Goal: Task Accomplishment & Management: Use online tool/utility

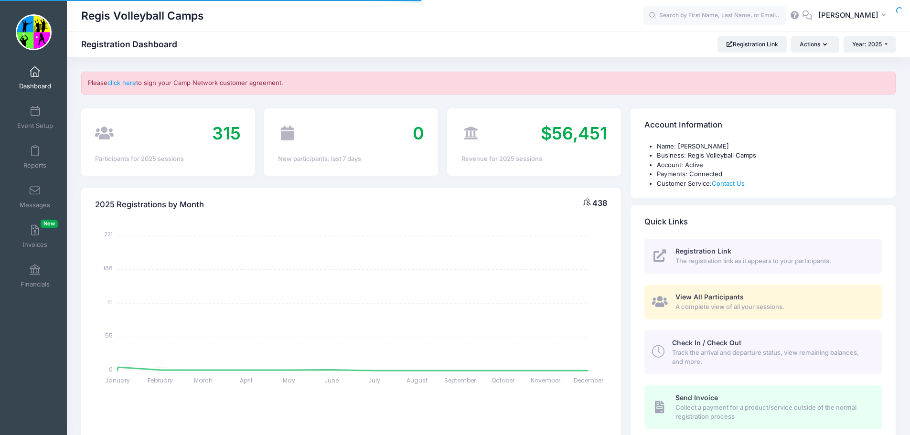
select select
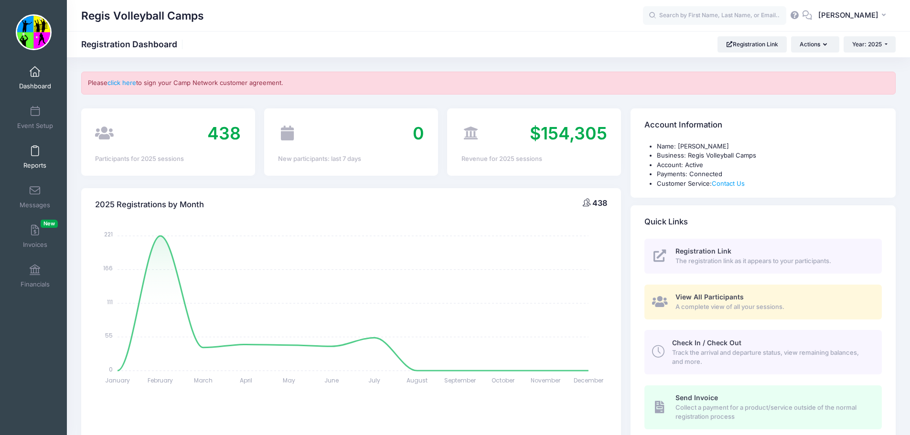
click at [27, 154] on link "Reports" at bounding box center [34, 157] width 45 height 33
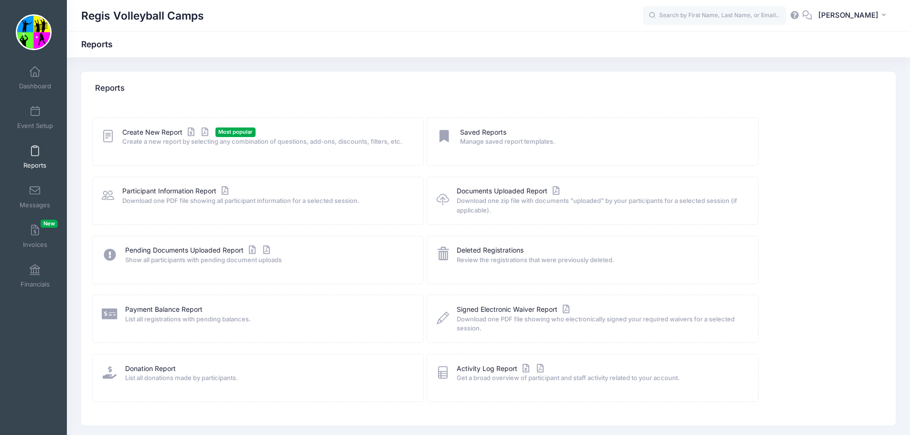
click at [35, 167] on span "Reports" at bounding box center [34, 166] width 23 height 8
click at [145, 131] on link "Create New Report" at bounding box center [166, 133] width 89 height 10
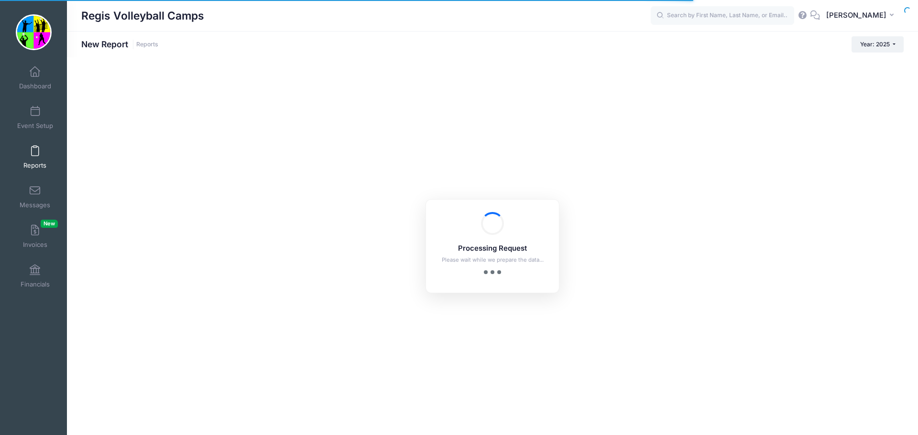
checkbox input "true"
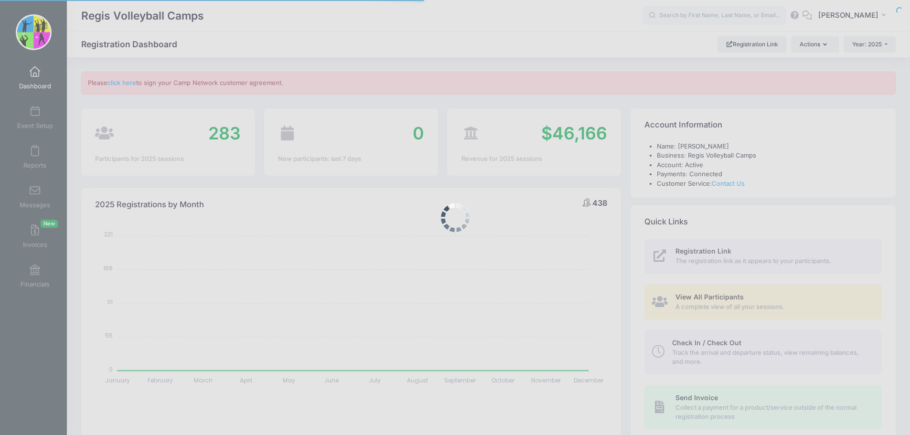
select select
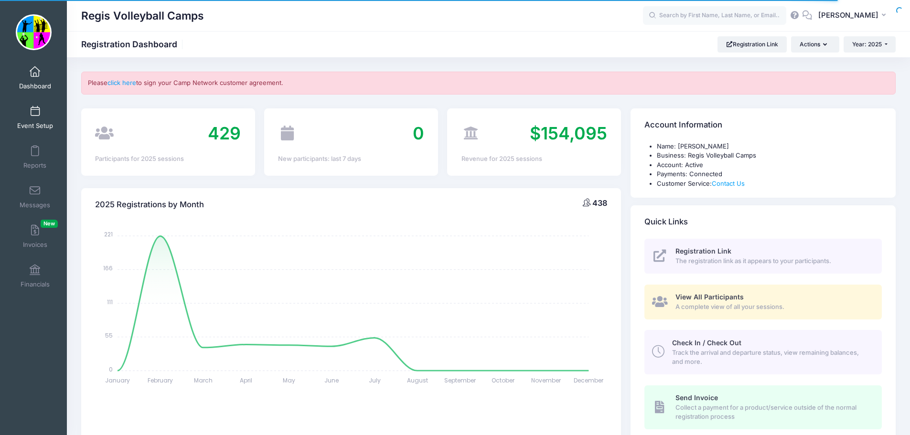
click at [40, 120] on link "Event Setup" at bounding box center [34, 117] width 45 height 33
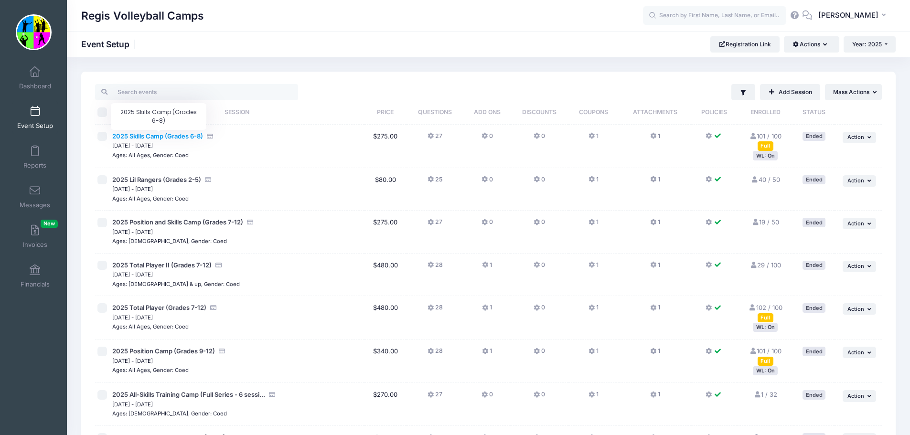
click at [153, 138] on span "2025 Skills Camp (Grades 6-8)" at bounding box center [157, 136] width 91 height 8
click at [106, 134] on input "checkbox" at bounding box center [102, 137] width 10 height 10
checkbox input "true"
click at [191, 135] on span "2025 Skills Camp (Grades 6-8)" at bounding box center [157, 136] width 91 height 8
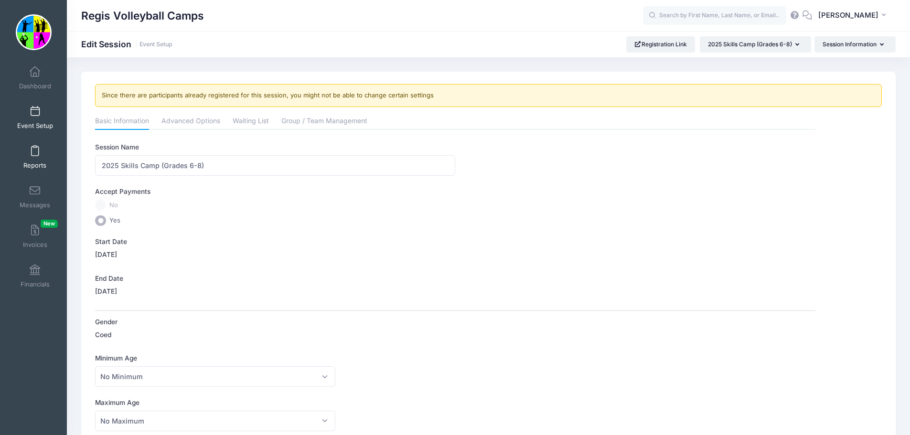
click at [35, 149] on span at bounding box center [35, 151] width 0 height 11
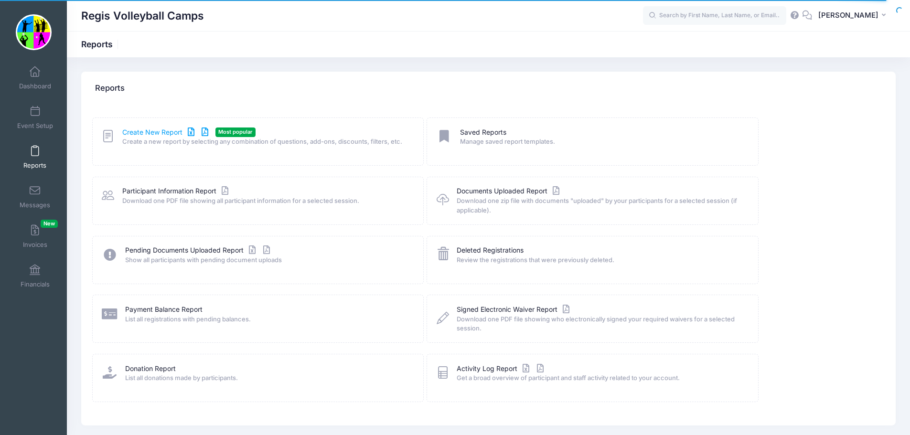
click at [156, 133] on link "Create New Report" at bounding box center [166, 133] width 89 height 10
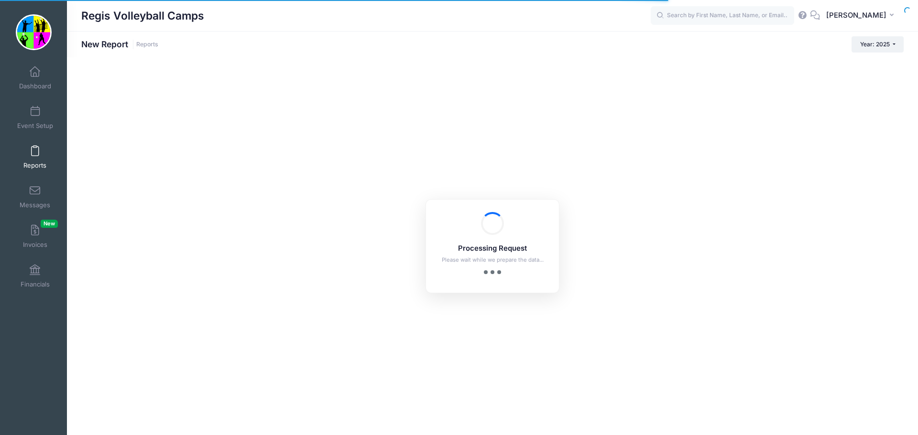
checkbox input "true"
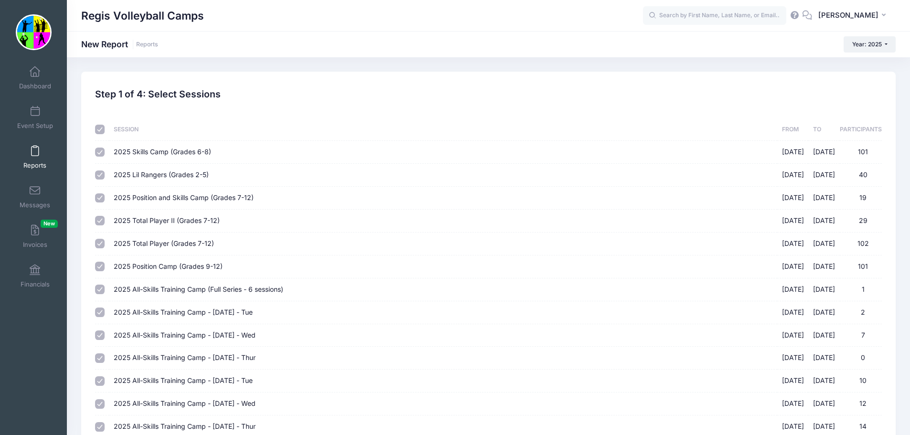
click at [102, 130] on input "checkbox" at bounding box center [100, 130] width 10 height 10
checkbox input "false"
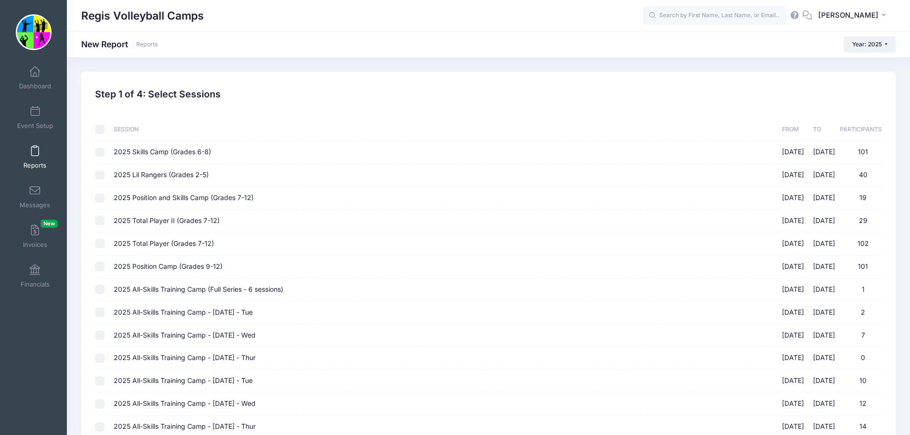
checkbox input "false"
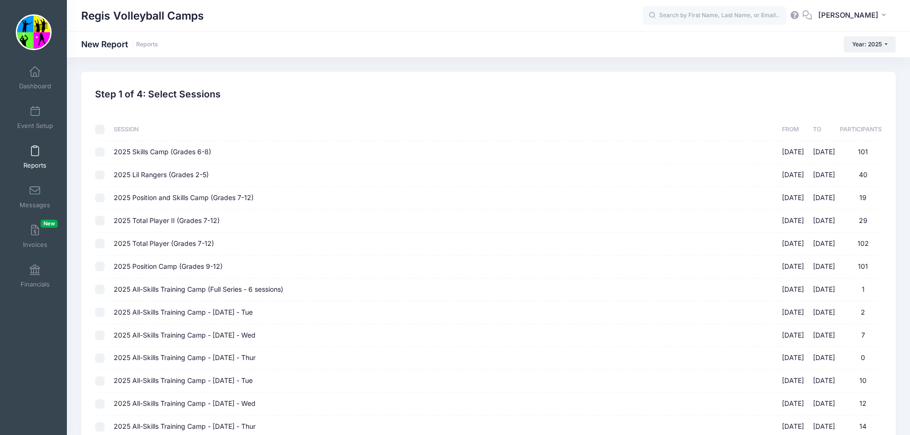
checkbox input "false"
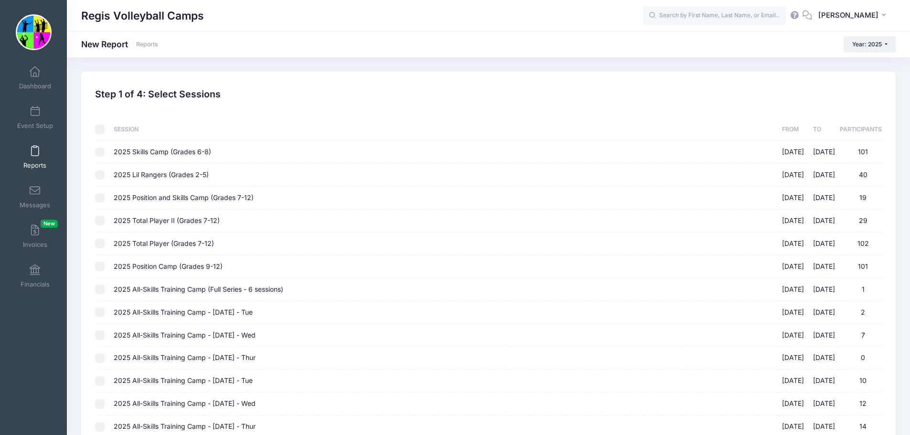
click at [100, 152] on input "2025 Skills Camp (Grades 6-8) [DATE] - [DATE] 101" at bounding box center [100, 153] width 10 height 10
checkbox input "true"
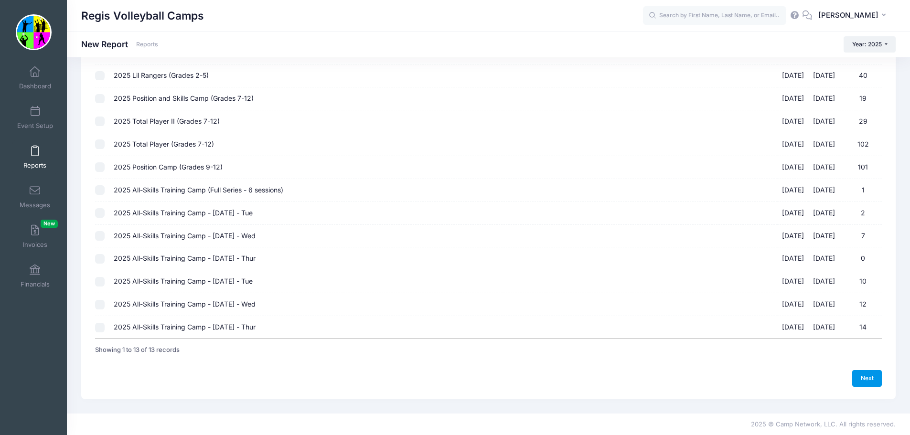
click at [871, 380] on link "Next" at bounding box center [868, 378] width 30 height 16
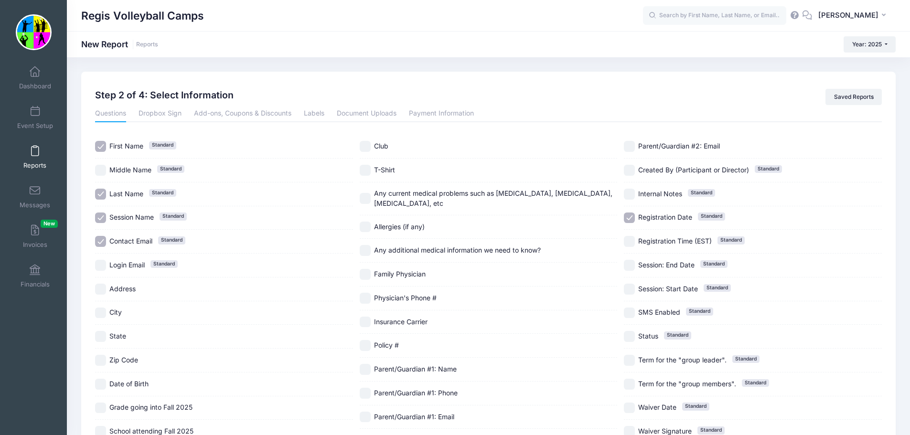
scroll to position [48, 0]
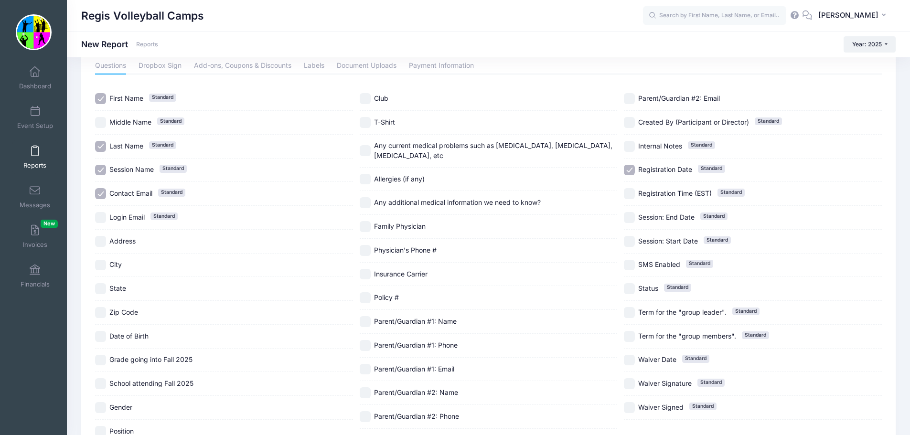
click at [101, 288] on input "State" at bounding box center [100, 288] width 11 height 11
checkbox input "true"
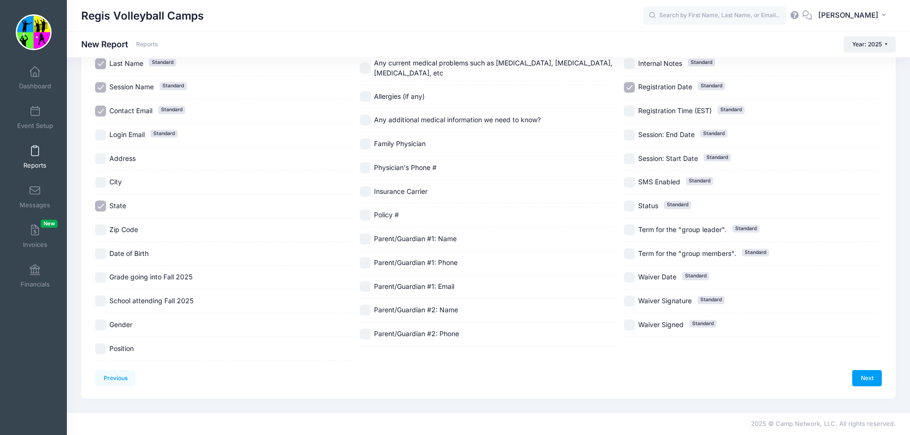
drag, startPoint x: 99, startPoint y: 325, endPoint x: 101, endPoint y: 332, distance: 7.3
click at [98, 325] on input "Gender" at bounding box center [100, 325] width 11 height 11
checkbox input "true"
drag, startPoint x: 102, startPoint y: 349, endPoint x: 101, endPoint y: 338, distance: 11.1
click at [102, 348] on input "Position" at bounding box center [100, 349] width 11 height 11
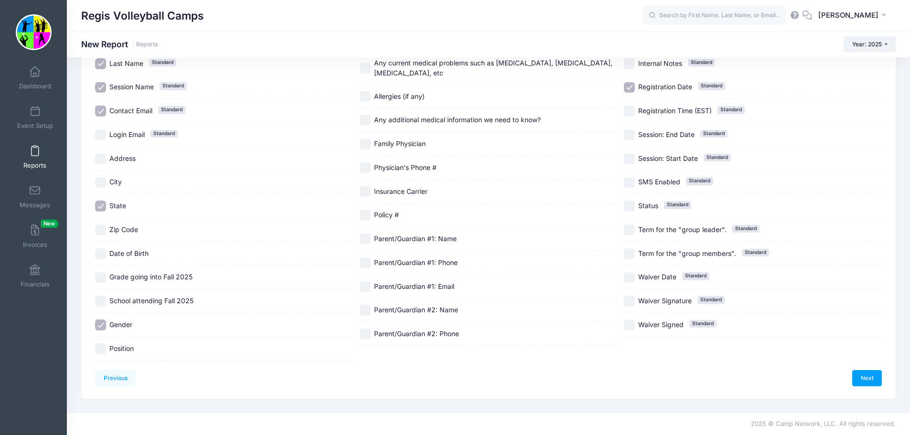
checkbox input "true"
drag, startPoint x: 105, startPoint y: 302, endPoint x: 105, endPoint y: 297, distance: 4.8
click at [105, 301] on input "School attending Fall 2025" at bounding box center [100, 301] width 11 height 11
checkbox input "true"
click at [105, 280] on input "Grade going into Fall 2025" at bounding box center [100, 277] width 11 height 11
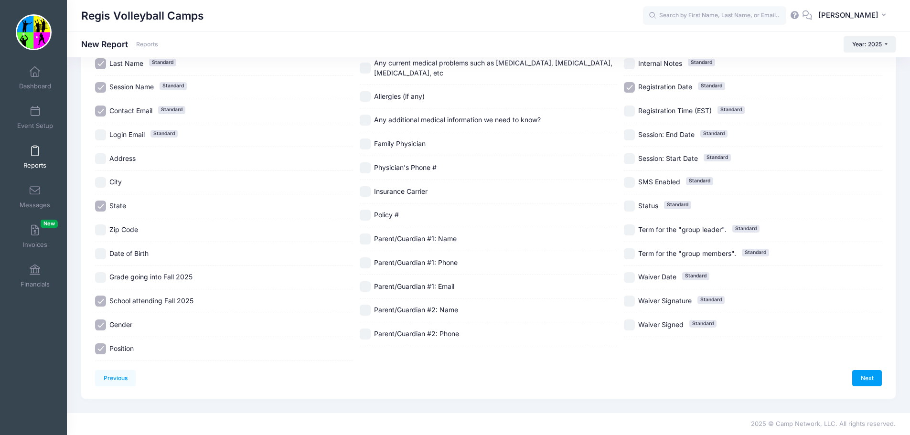
checkbox input "true"
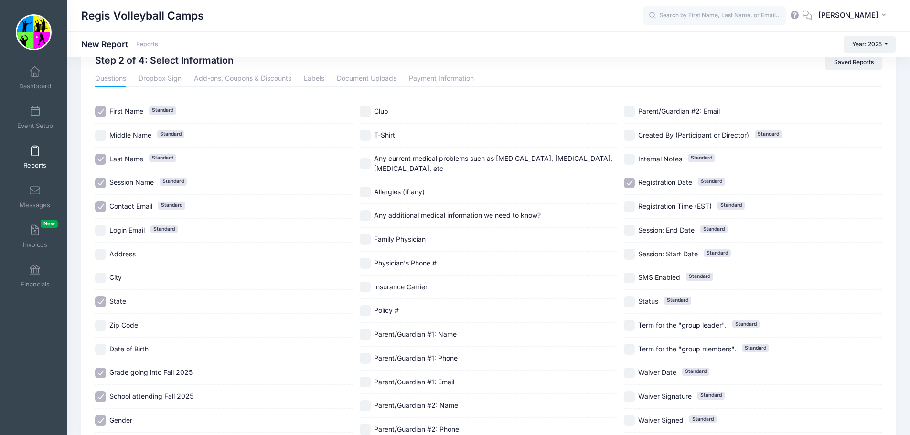
click at [370, 134] on input "T-Shirt" at bounding box center [365, 135] width 11 height 11
checkbox input "true"
click at [368, 160] on input "Any current medical problems such as [MEDICAL_DATA], [MEDICAL_DATA], [MEDICAL_D…" at bounding box center [365, 163] width 11 height 11
checkbox input "true"
click at [367, 181] on div "Allergies (if any)" at bounding box center [489, 193] width 258 height 24
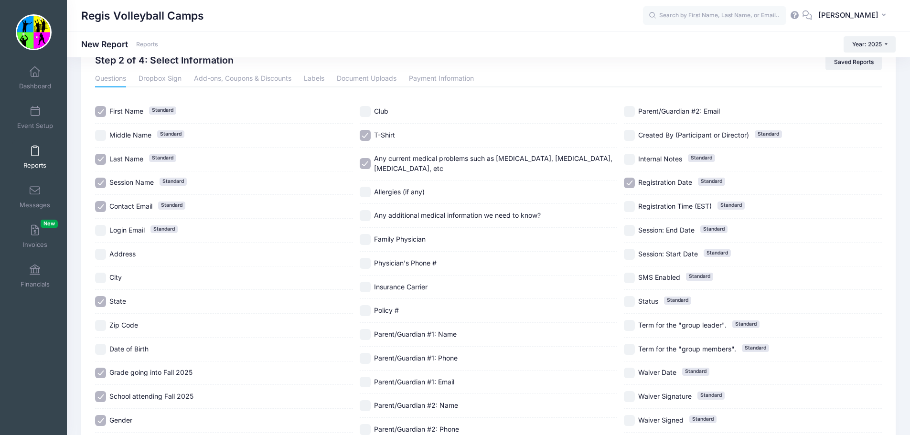
checkbox input "true"
click at [367, 212] on input "Any additional medical information we need to know?" at bounding box center [365, 215] width 11 height 11
checkbox input "true"
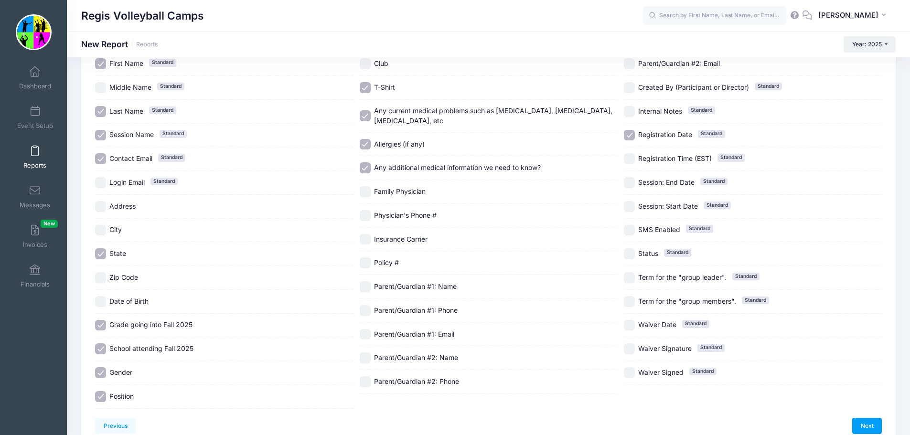
scroll to position [130, 0]
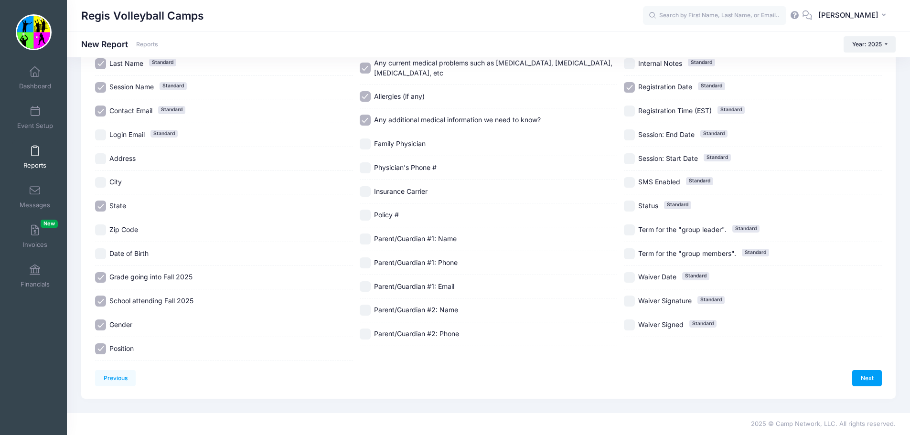
click at [367, 234] on input "Parent/Guardian #1: Name" at bounding box center [365, 239] width 11 height 11
checkbox input "true"
drag, startPoint x: 366, startPoint y: 250, endPoint x: 365, endPoint y: 258, distance: 8.1
click at [365, 258] on input "Parent/Guardian #1: Phone" at bounding box center [365, 263] width 11 height 11
checkbox input "true"
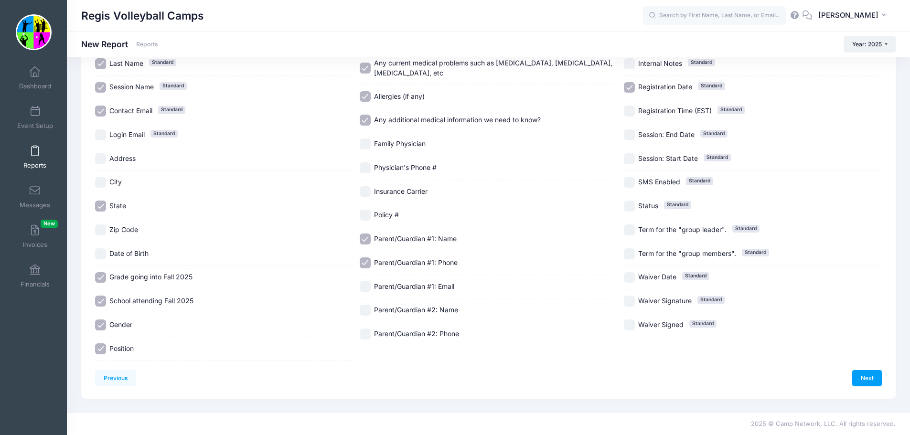
click at [363, 275] on div "Parent/Guardian #1: Email" at bounding box center [489, 287] width 258 height 24
checkbox input "true"
drag, startPoint x: 365, startPoint y: 303, endPoint x: 367, endPoint y: 320, distance: 17.7
click at [366, 306] on input "Parent/Guardian #2: Name" at bounding box center [365, 310] width 11 height 11
checkbox input "true"
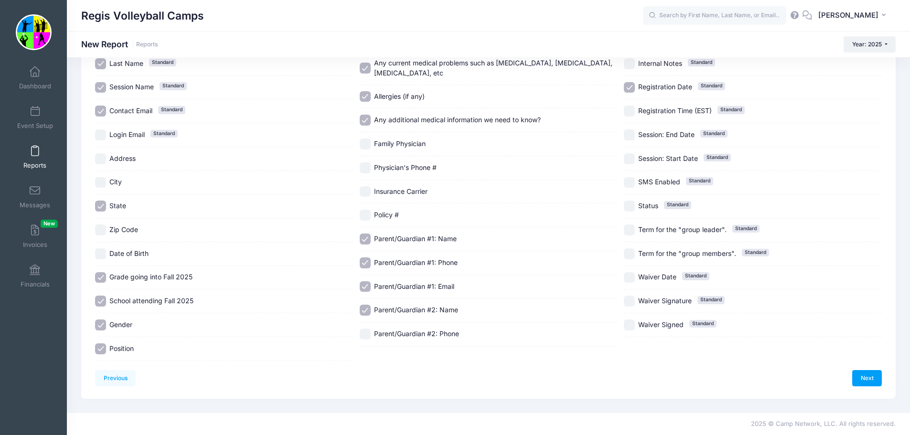
click at [367, 329] on input "Parent/Guardian #2: Phone" at bounding box center [365, 334] width 11 height 11
checkbox input "true"
click at [624, 22] on input "Parent/Guardian #2: Email" at bounding box center [629, 16] width 11 height 11
checkbox input "true"
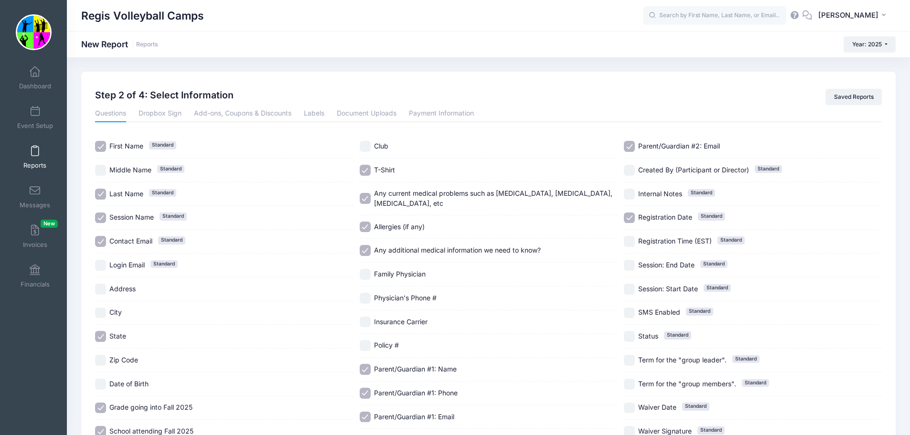
click at [105, 288] on input "Address" at bounding box center [100, 289] width 11 height 11
checkbox input "true"
drag, startPoint x: 97, startPoint y: 314, endPoint x: 100, endPoint y: 304, distance: 10.9
click at [98, 312] on input "City" at bounding box center [100, 313] width 11 height 11
checkbox input "true"
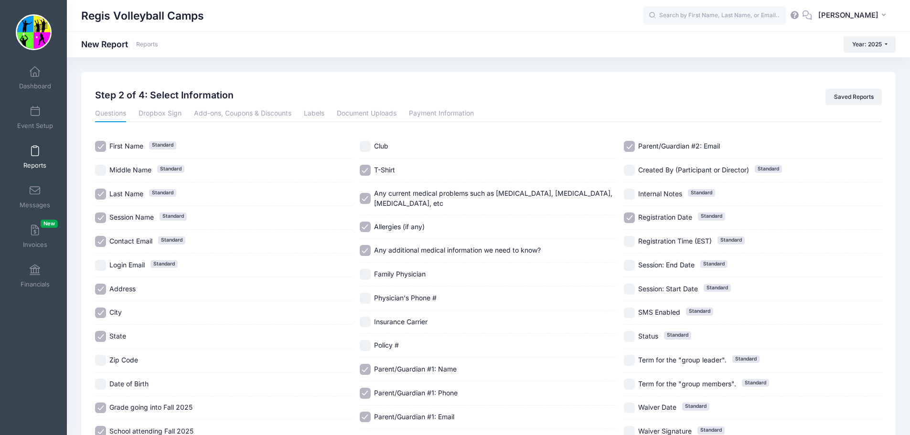
drag, startPoint x: 103, startPoint y: 266, endPoint x: 132, endPoint y: 288, distance: 36.5
click at [103, 266] on input "Login Email Standard" at bounding box center [100, 265] width 11 height 11
checkbox input "true"
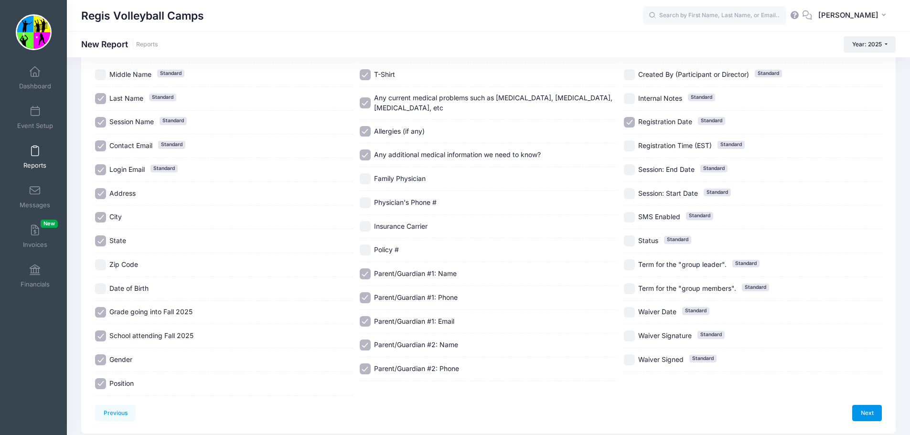
click at [868, 410] on link "Next" at bounding box center [868, 413] width 30 height 16
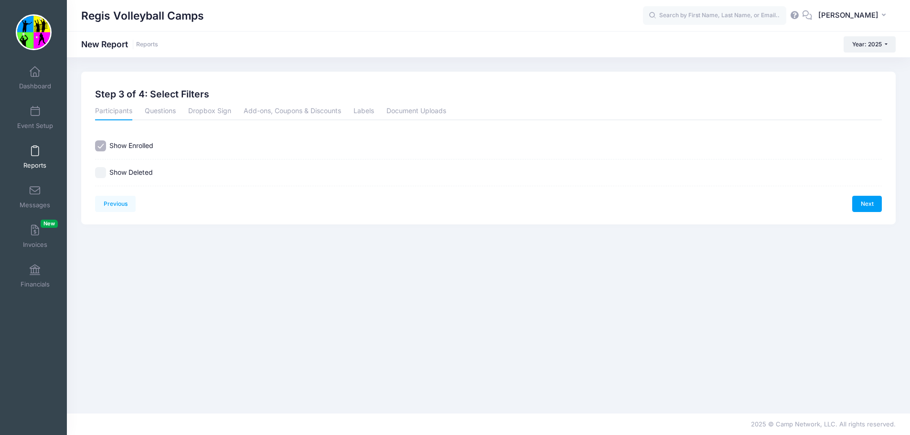
scroll to position [0, 0]
click at [101, 172] on input "Show Deleted" at bounding box center [100, 172] width 11 height 11
click at [100, 173] on input "Show Deleted" at bounding box center [100, 172] width 11 height 11
checkbox input "false"
click at [870, 206] on link "Next" at bounding box center [875, 204] width 30 height 16
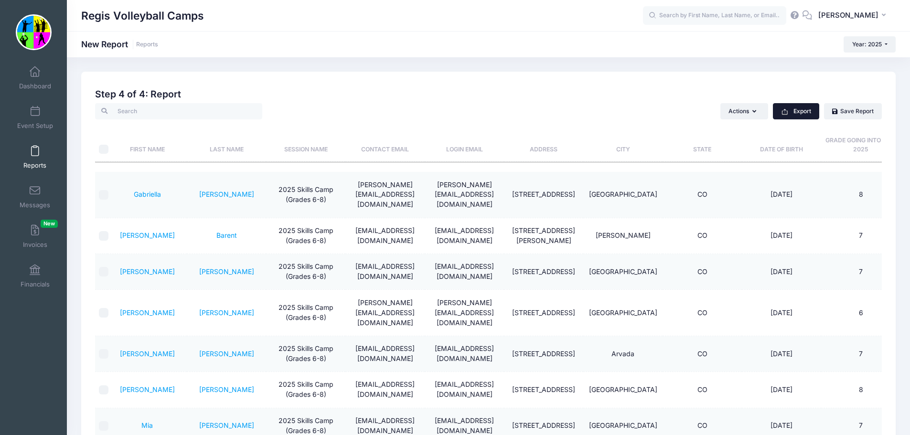
click at [806, 112] on button "Export" at bounding box center [796, 111] width 46 height 16
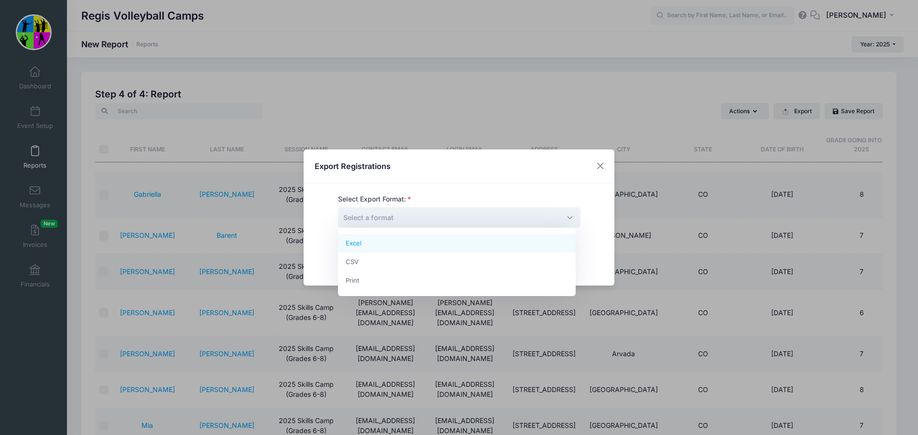
click at [435, 222] on span "Select a format" at bounding box center [459, 217] width 242 height 21
drag, startPoint x: 408, startPoint y: 249, endPoint x: 408, endPoint y: 244, distance: 4.8
select select "excel"
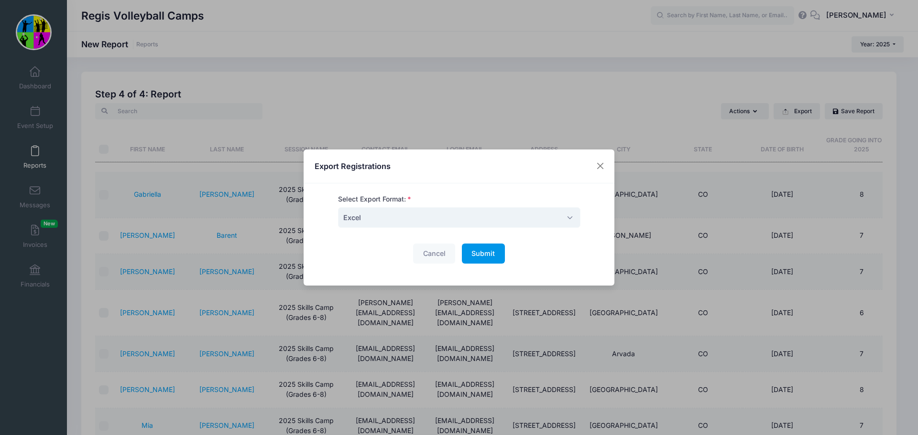
click at [472, 256] on span "Submit" at bounding box center [482, 253] width 23 height 8
